Goal: Check status

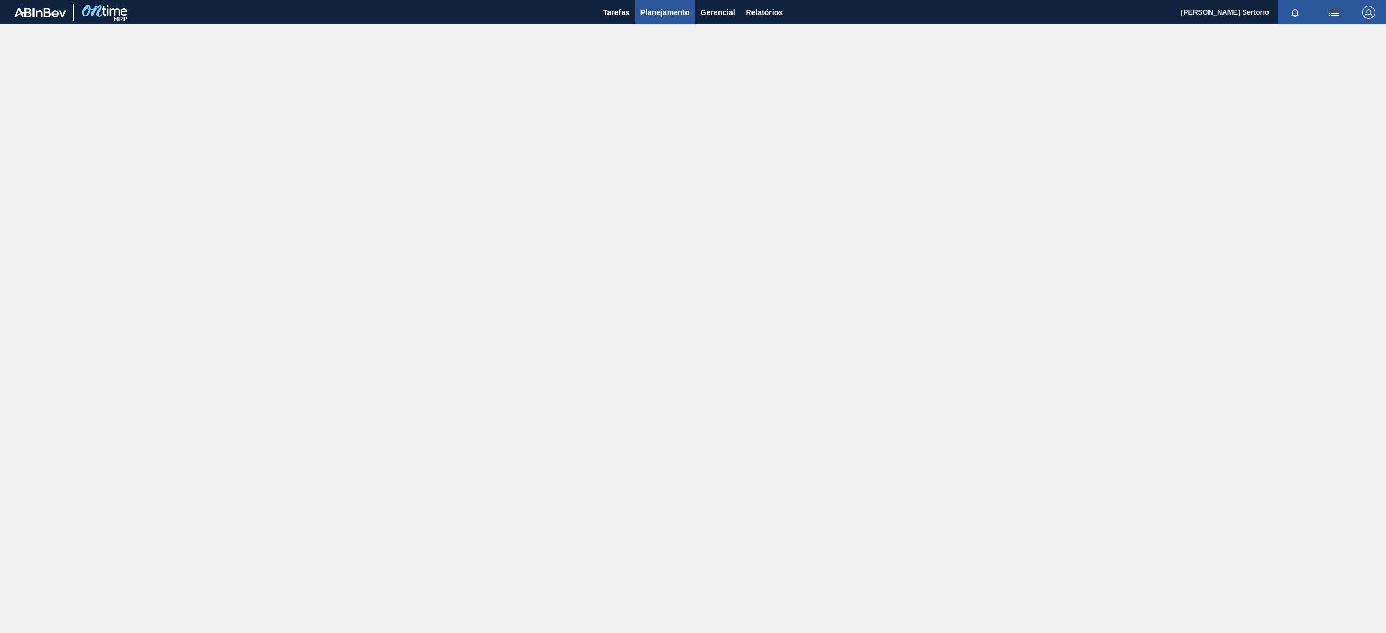
click at [686, 11] on span "Planejamento" at bounding box center [664, 12] width 49 height 13
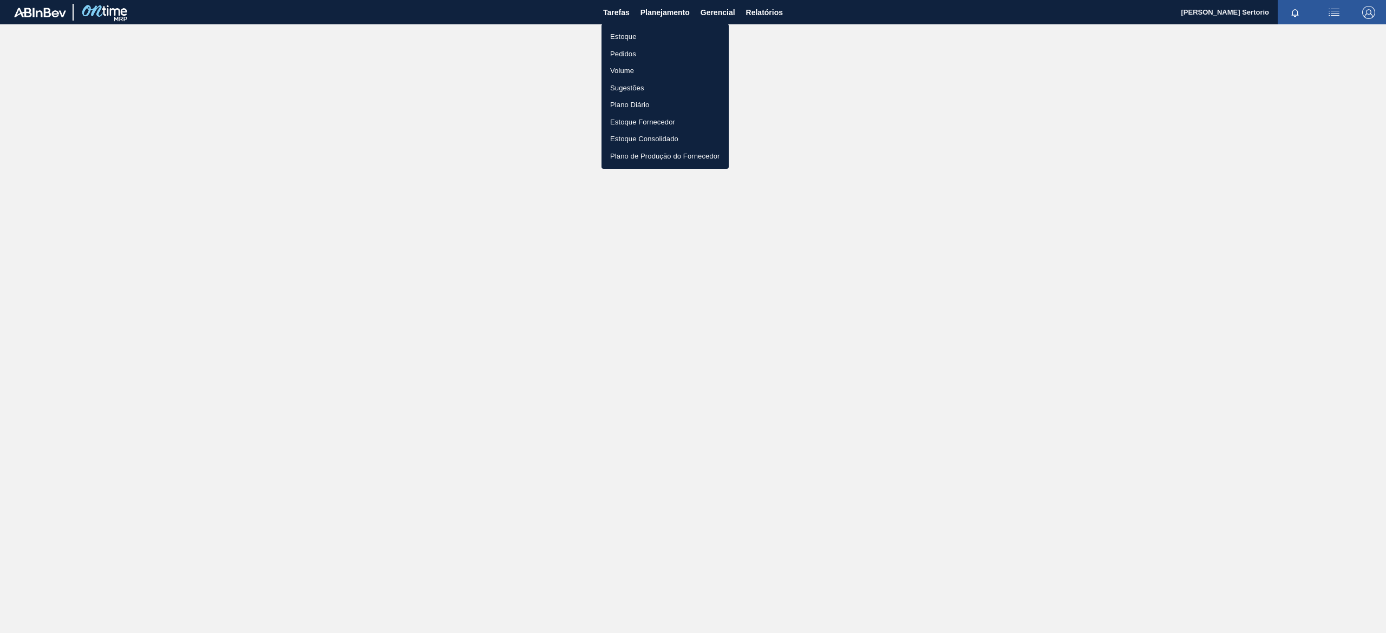
click at [652, 104] on li "Plano Diário" at bounding box center [664, 104] width 127 height 17
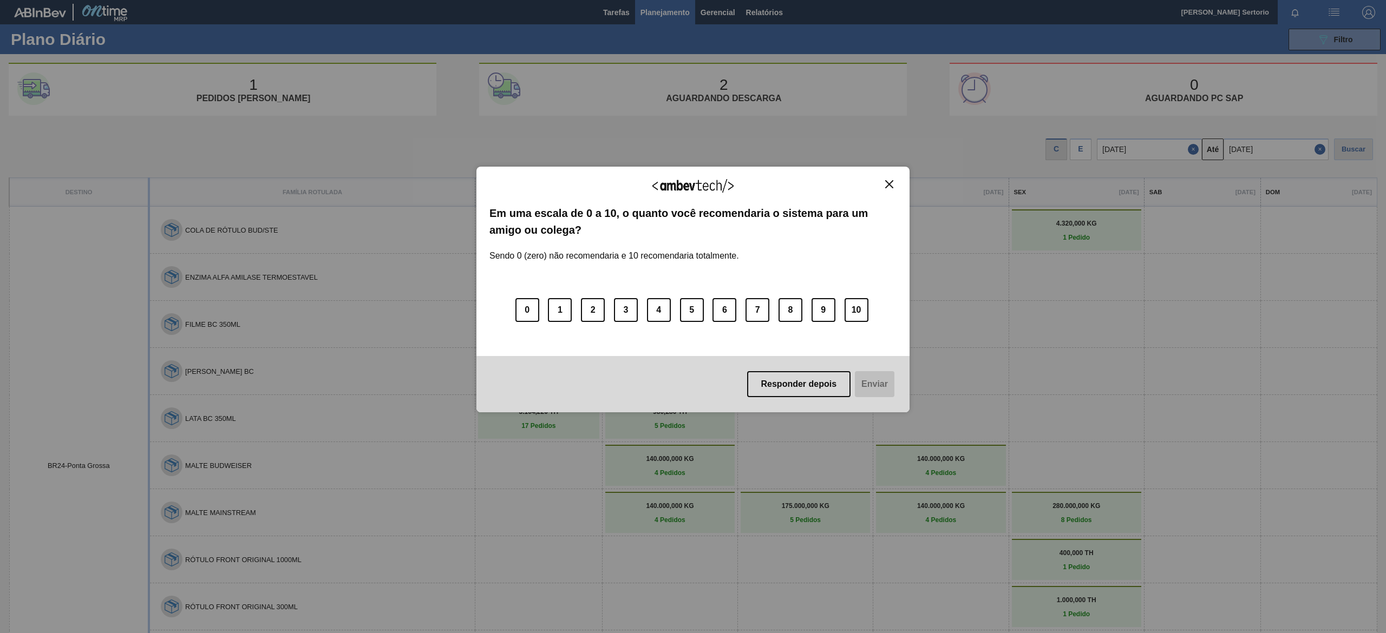
click at [893, 188] on div "Agradecemos seu feedback!" at bounding box center [692, 192] width 407 height 25
click at [888, 184] on img "Close" at bounding box center [889, 184] width 8 height 8
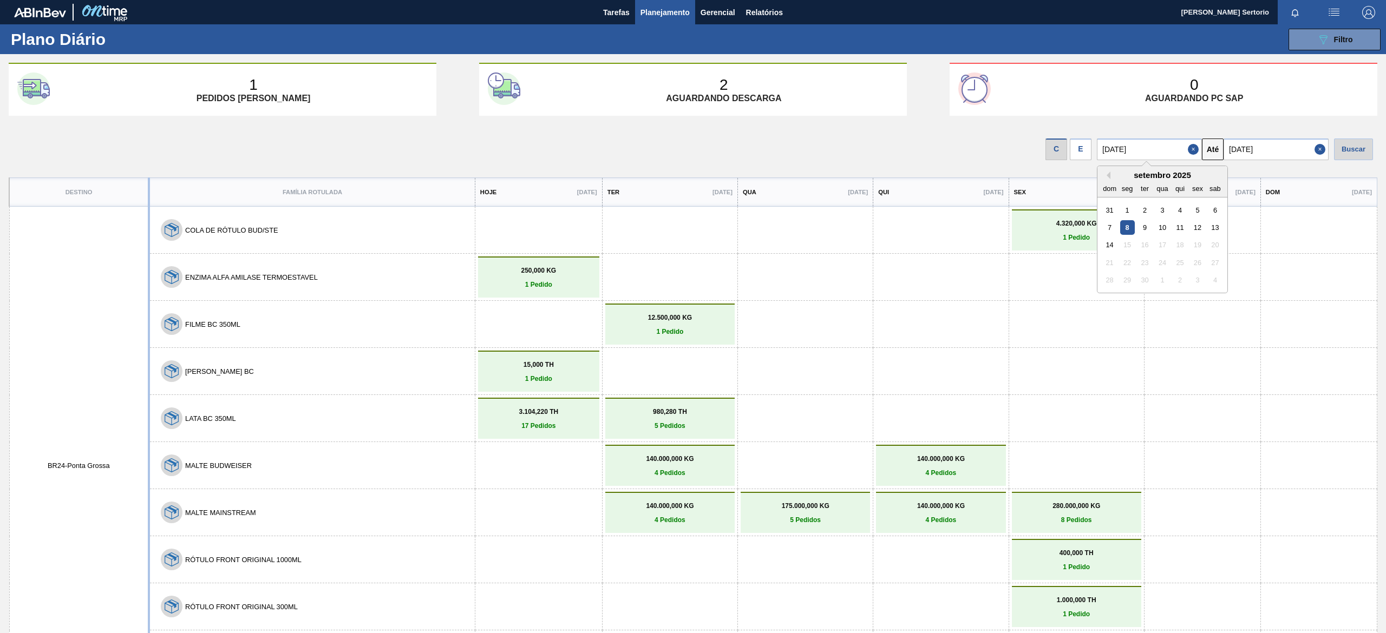
click at [1105, 152] on input "08/09/2025" at bounding box center [1149, 150] width 105 height 22
click at [1083, 142] on div "E" at bounding box center [1081, 150] width 22 height 22
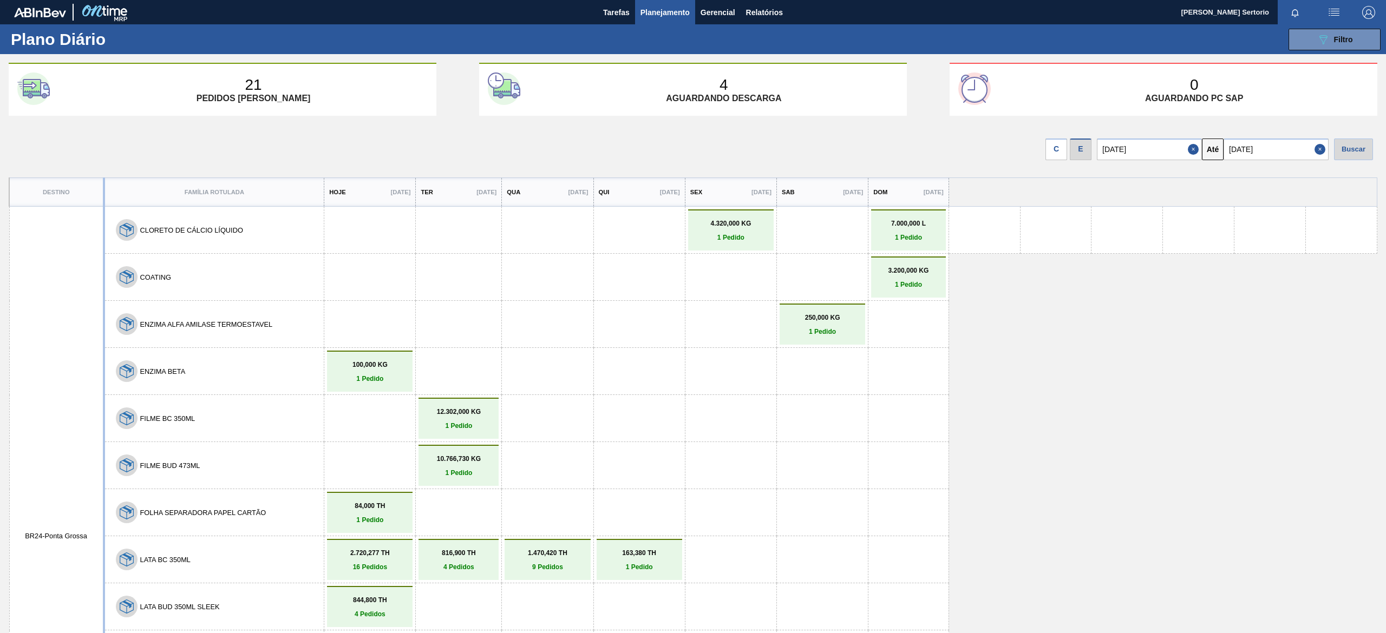
click at [450, 426] on p "1 Pedido" at bounding box center [458, 426] width 75 height 8
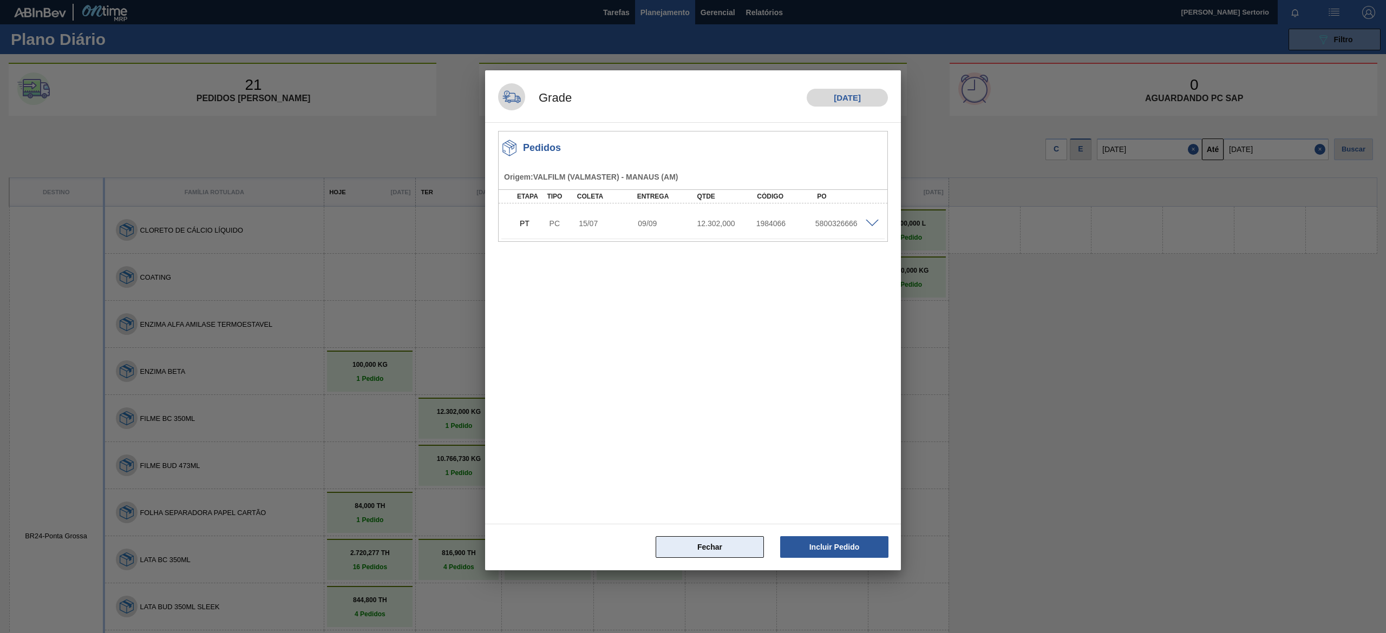
click at [732, 549] on button "Fechar" at bounding box center [710, 548] width 108 height 22
